Goal: Use online tool/utility: Utilize a website feature to perform a specific function

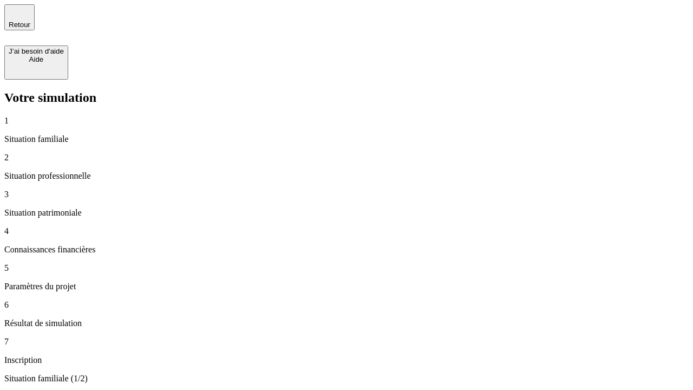
type input "30 000"
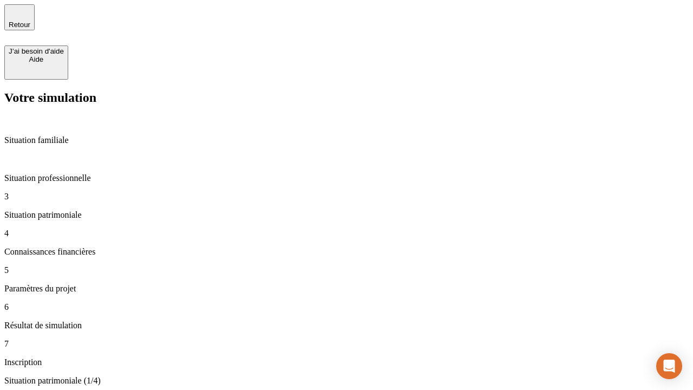
type input "1 000"
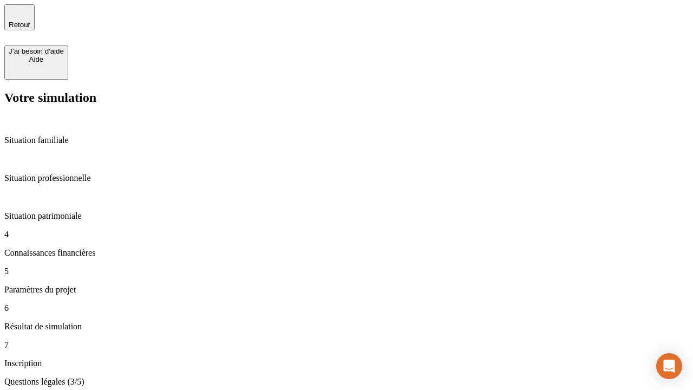
type input "65"
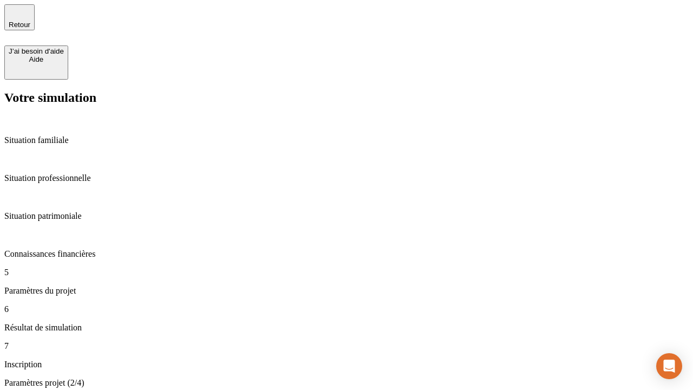
type input "5 000"
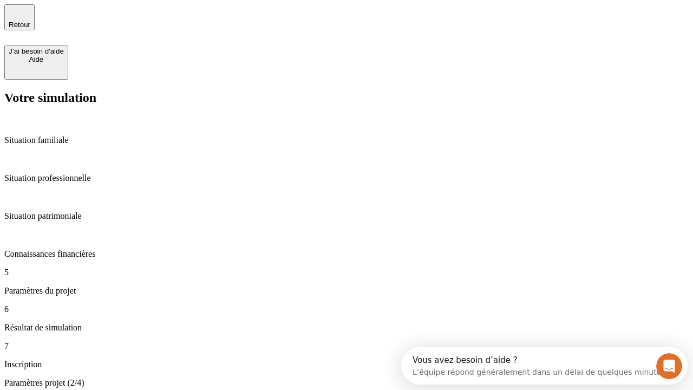
type input "640"
